Goal: Task Accomplishment & Management: Manage account settings

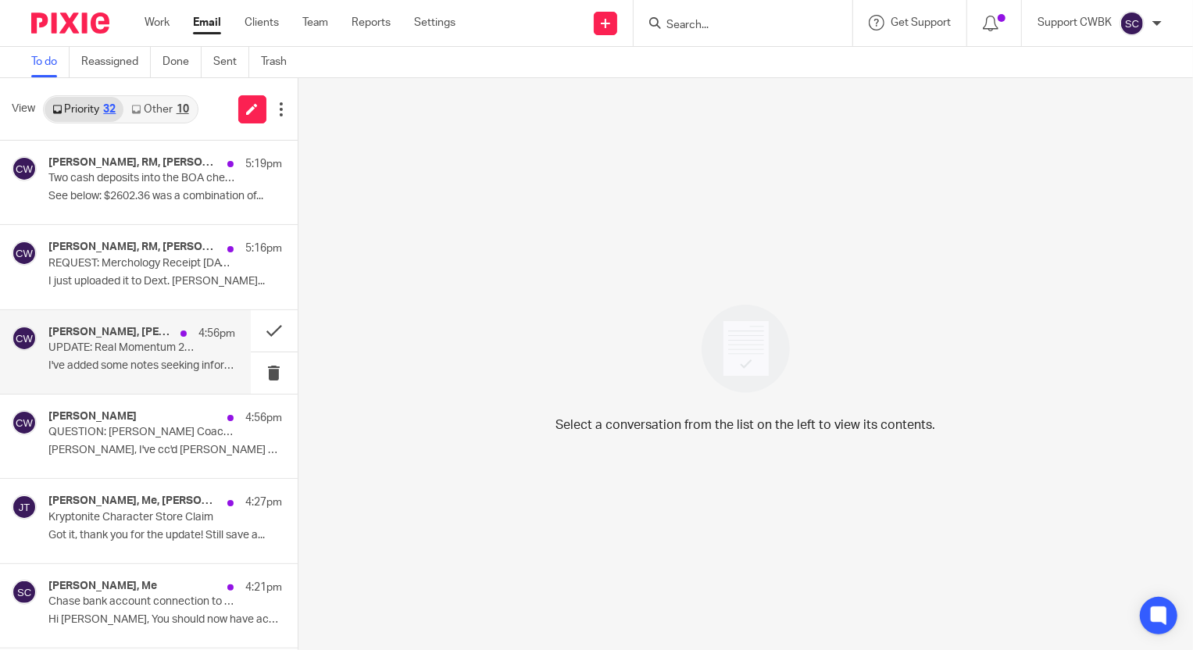
click at [88, 351] on p "UPDATE: Real Momentum 2024 IRS 990" at bounding box center [122, 347] width 149 height 13
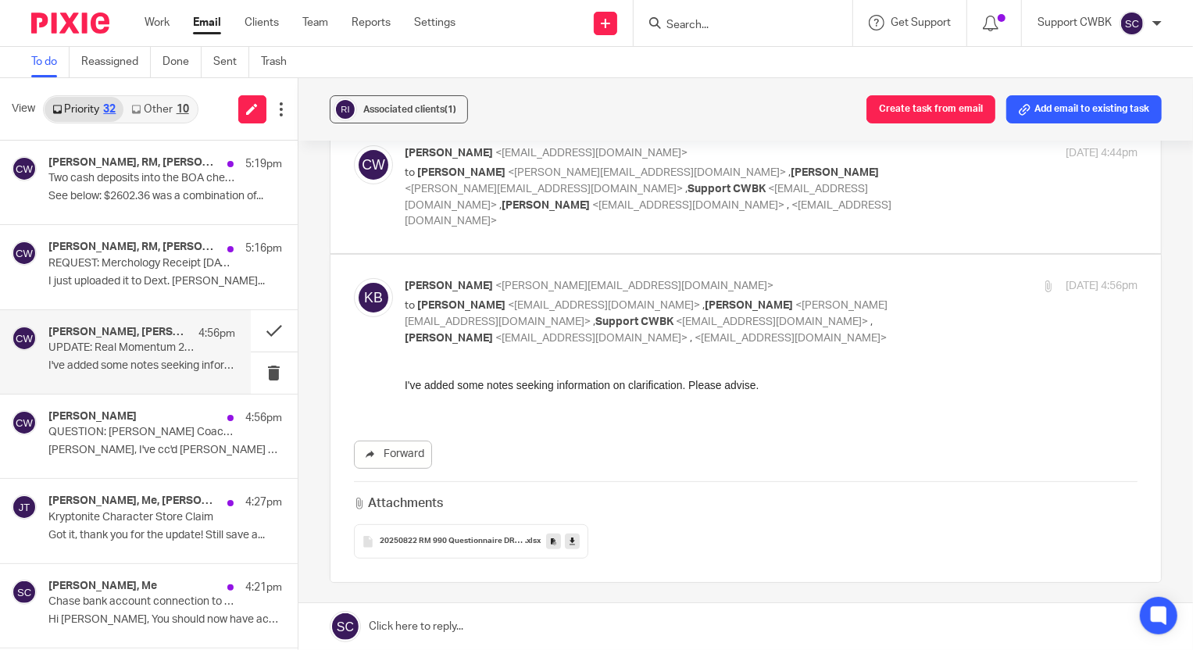
scroll to position [212, 0]
click at [156, 105] on link "Other 10" at bounding box center [159, 109] width 73 height 25
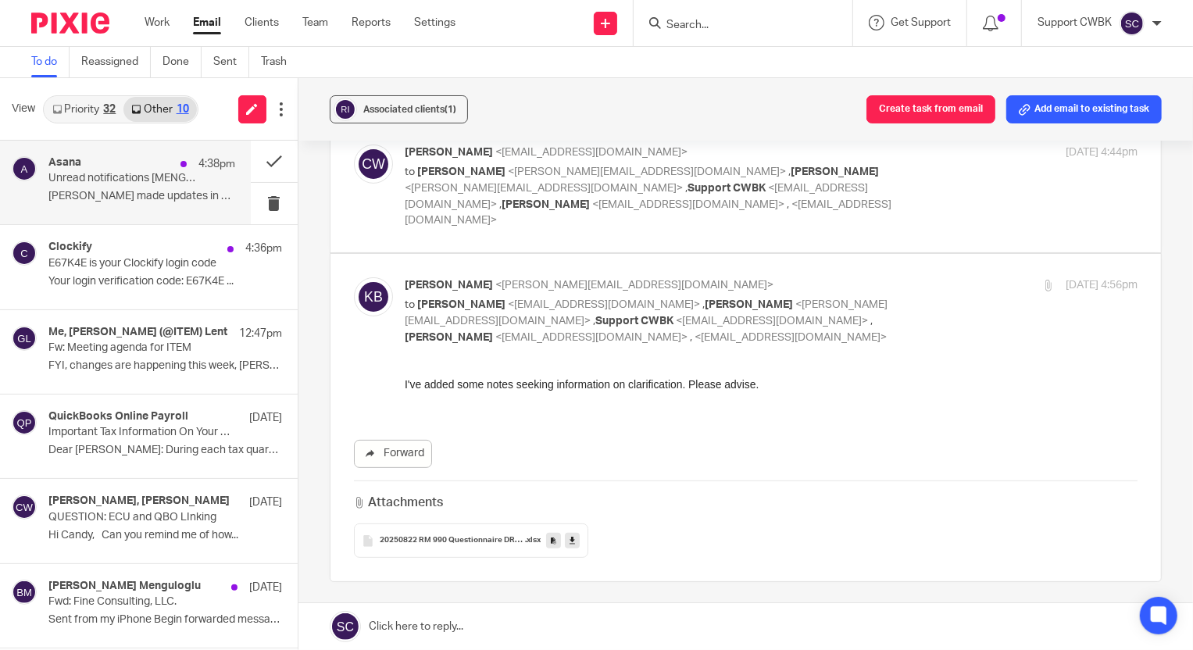
click at [120, 172] on p "Unread notifications [MENGTORUN]" at bounding box center [122, 178] width 149 height 13
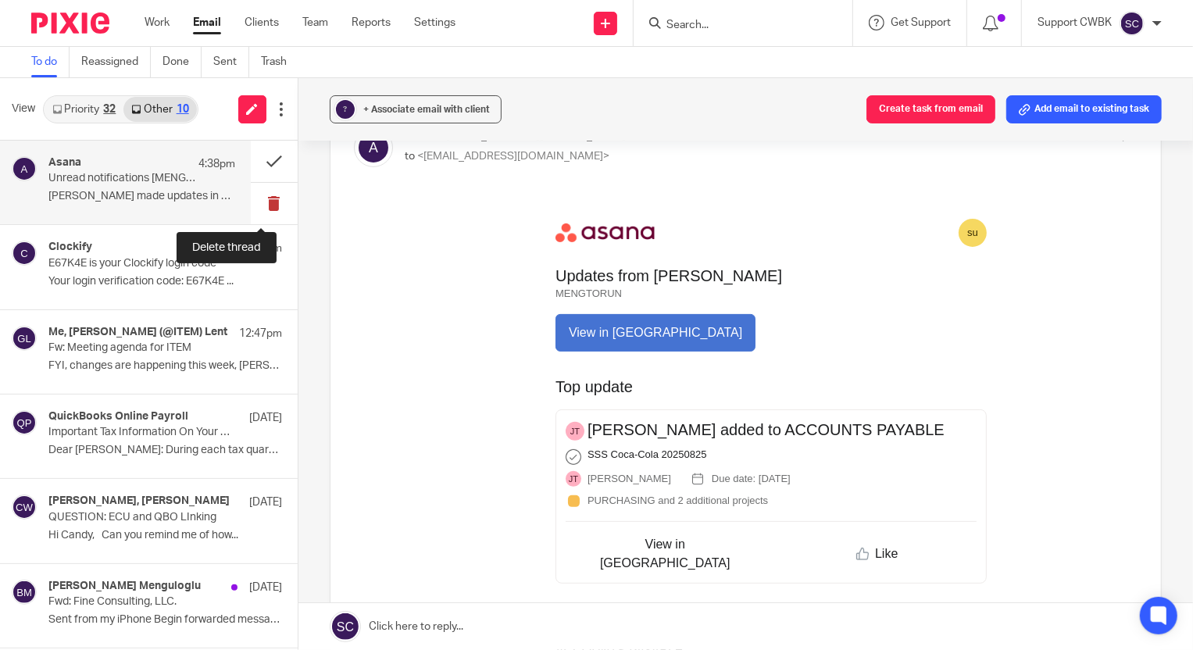
click at [256, 203] on button at bounding box center [274, 203] width 47 height 41
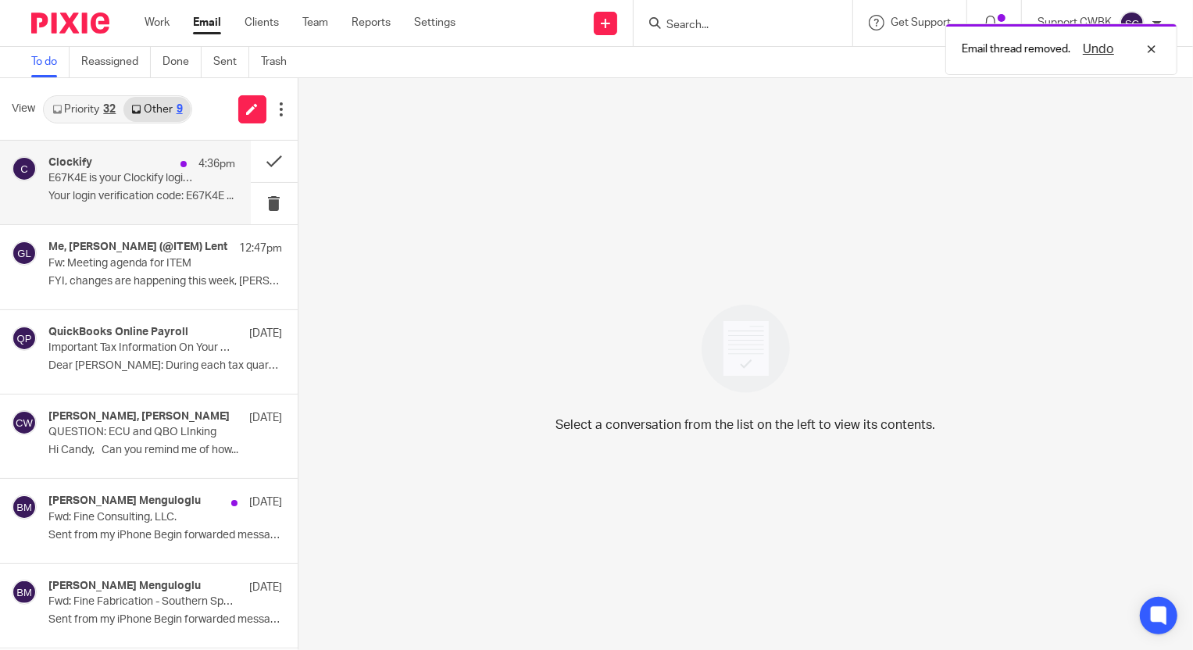
click at [139, 186] on div "Clockify 4:36pm E67K4E is your Clockify login code Your login verification code…" at bounding box center [141, 182] width 187 height 52
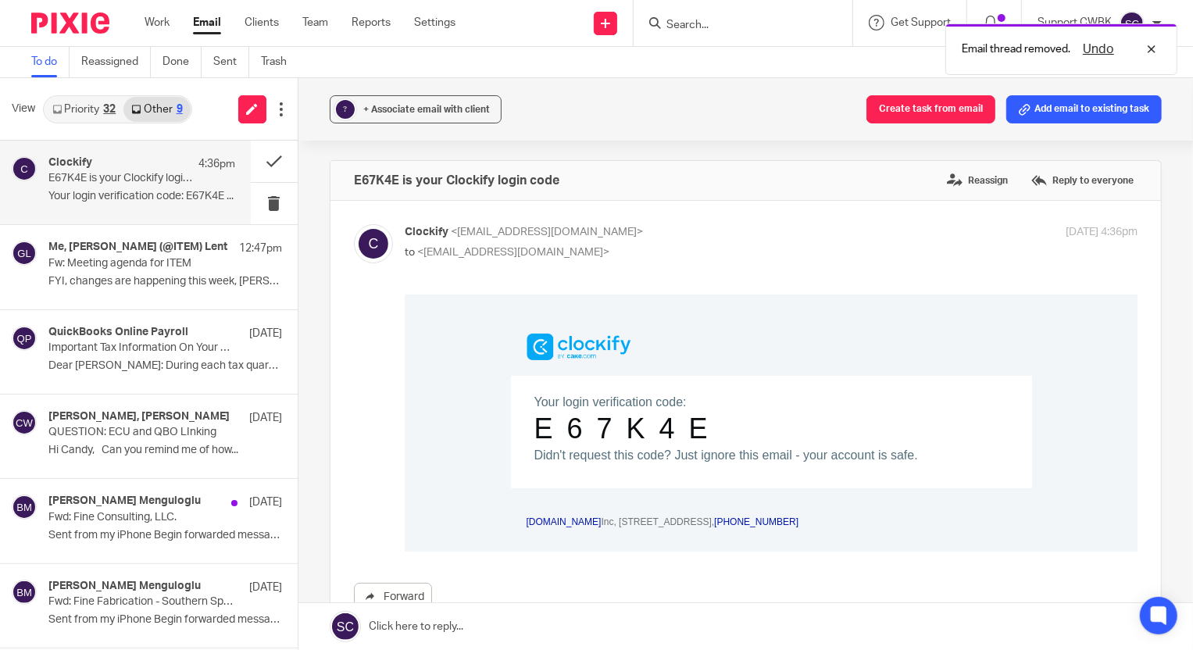
scroll to position [0, 0]
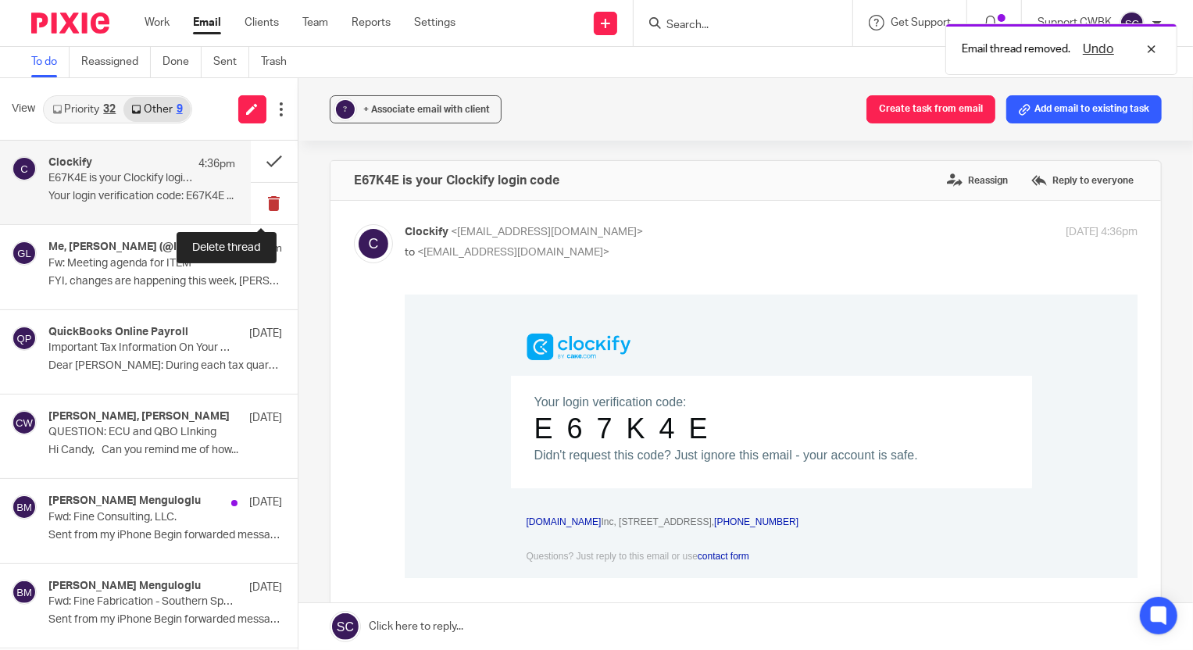
click at [266, 200] on button at bounding box center [274, 203] width 47 height 41
